Goal: Task Accomplishment & Management: Manage account settings

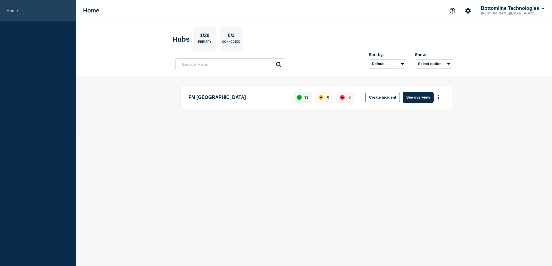
click at [12, 14] on link "Home" at bounding box center [38, 10] width 76 height 21
click at [12, 10] on link "Home" at bounding box center [38, 10] width 76 height 21
click at [430, 100] on button "See overview" at bounding box center [418, 98] width 31 height 12
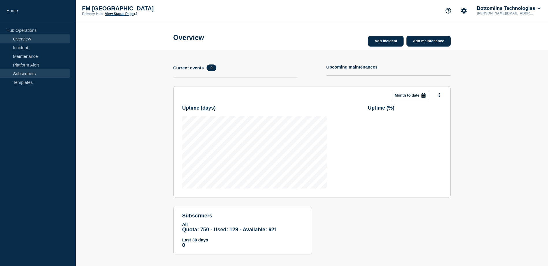
click at [26, 71] on link "Subscribers" at bounding box center [35, 73] width 70 height 9
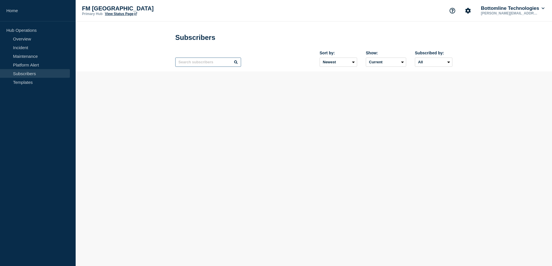
click at [214, 64] on input "text" at bounding box center [208, 61] width 66 height 9
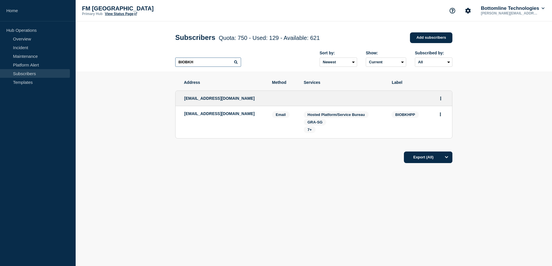
type input "BIOBKH"
drag, startPoint x: 252, startPoint y: 115, endPoint x: 184, endPoint y: 116, distance: 67.9
click at [184, 116] on p "[EMAIL_ADDRESS][DOMAIN_NAME]" at bounding box center [223, 113] width 79 height 5
copy p "[EMAIL_ADDRESS][DOMAIN_NAME]"
click at [303, 193] on div "Address Method Services Label [EMAIL_ADDRESS][DOMAIN_NAME] [EMAIL_ADDRESS][DOMA…" at bounding box center [313, 138] width 277 height 135
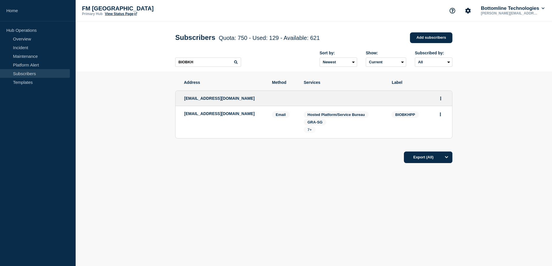
click at [310, 130] on span "7+" at bounding box center [309, 129] width 4 height 4
click at [229, 177] on div "Address Method Services Label [EMAIL_ADDRESS][DOMAIN_NAME] [EMAIL_ADDRESS][DOMA…" at bounding box center [313, 138] width 277 height 135
click at [439, 117] on button "Actions" at bounding box center [440, 114] width 7 height 9
click at [442, 99] on button "Actions" at bounding box center [440, 98] width 7 height 9
click at [442, 115] on link "Edit" at bounding box center [438, 115] width 6 height 4
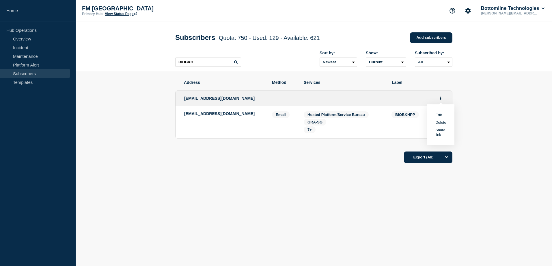
click at [439, 116] on link "Edit" at bounding box center [438, 115] width 6 height 4
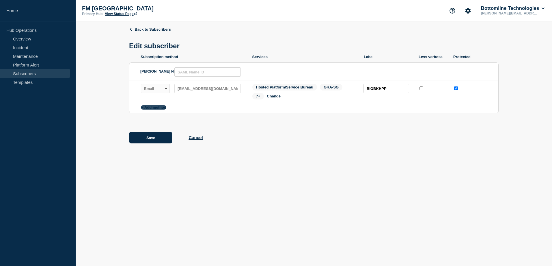
click at [148, 108] on button "Add method" at bounding box center [153, 107] width 25 height 4
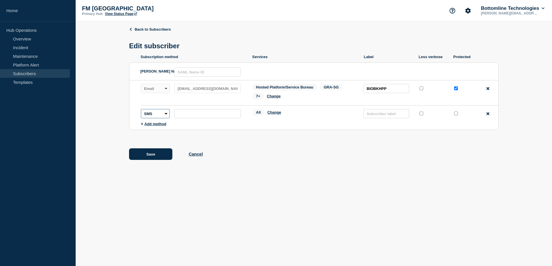
click at [164, 115] on select "SMS Webhook Slack Teams" at bounding box center [155, 113] width 29 height 9
click at [141, 110] on select "SMS Webhook Slack Teams" at bounding box center [155, 113] width 29 height 9
click at [165, 113] on select "SMS Webhook Slack Teams" at bounding box center [155, 113] width 29 height 9
select select "sms"
click at [141, 110] on select "SMS Webhook Slack Teams" at bounding box center [155, 113] width 29 height 9
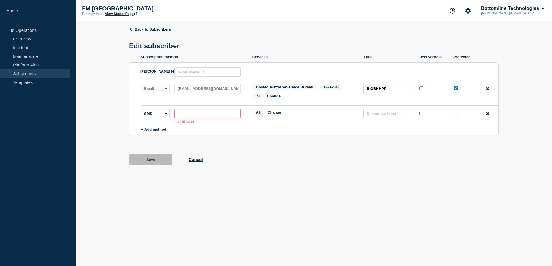
click at [194, 158] on div "Save Cancel" at bounding box center [313, 160] width 369 height 12
click at [195, 162] on button "Cancel" at bounding box center [195, 159] width 14 height 5
